Goal: Navigation & Orientation: Find specific page/section

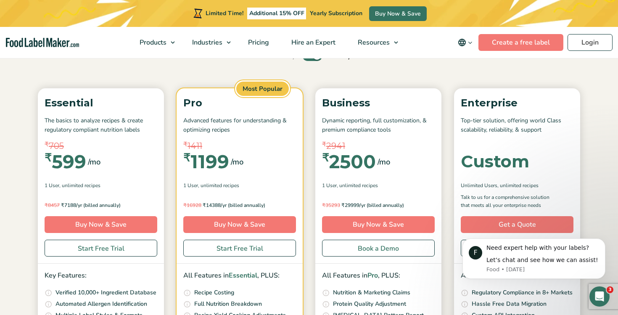
scroll to position [91, 0]
click at [604, 243] on button "Dismiss notification" at bounding box center [602, 240] width 11 height 11
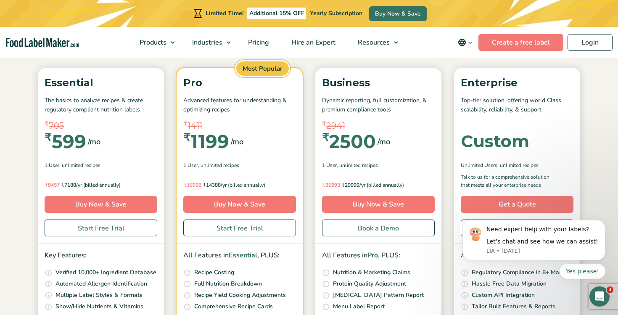
scroll to position [116, 0]
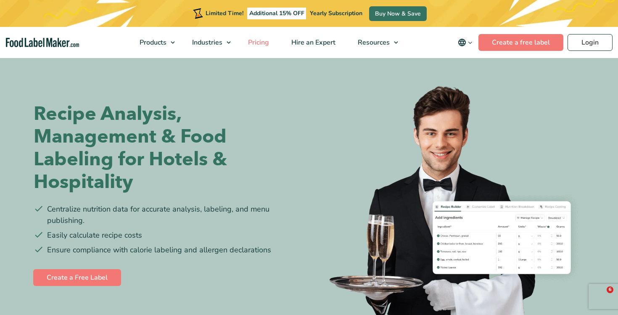
click at [266, 45] on span "Pricing" at bounding box center [258, 42] width 24 height 9
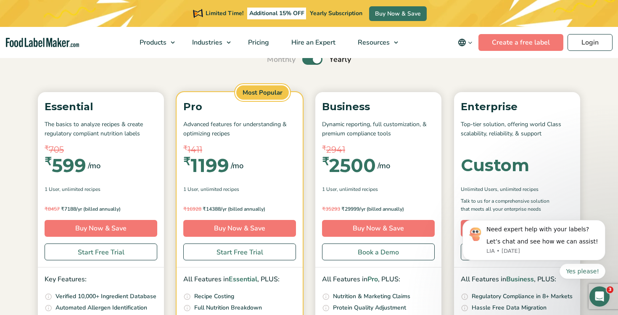
scroll to position [77, 0]
